Goal: Navigation & Orientation: Find specific page/section

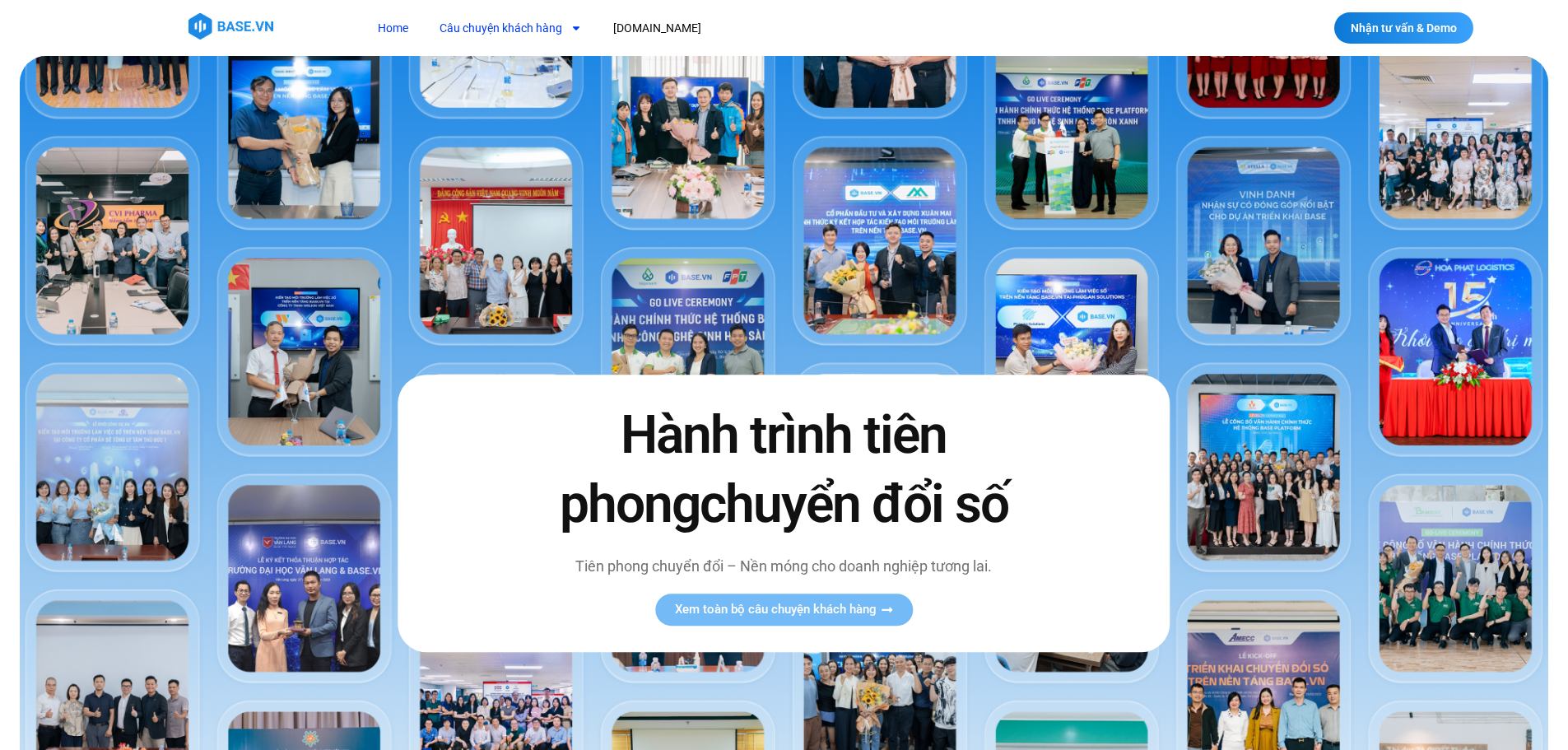
click at [513, 22] on link "Câu chuyện khách hàng" at bounding box center [511, 28] width 167 height 31
